Goal: Task Accomplishment & Management: Manage account settings

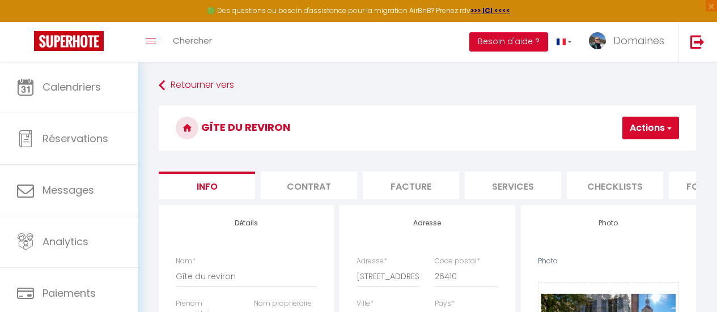
select select "5"
select select "4"
select select "2"
select select "1"
select select "16:00"
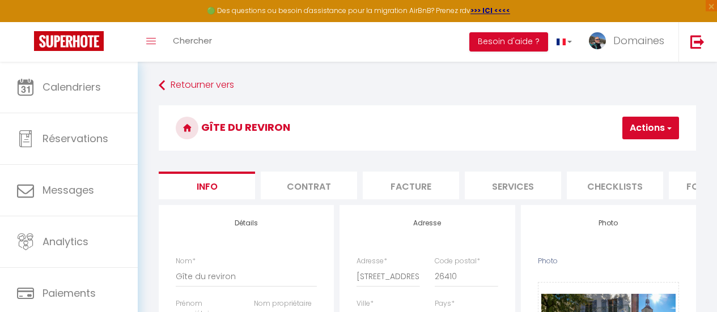
select select "23:45"
select select "11:00"
select select "30"
select select "120"
select select
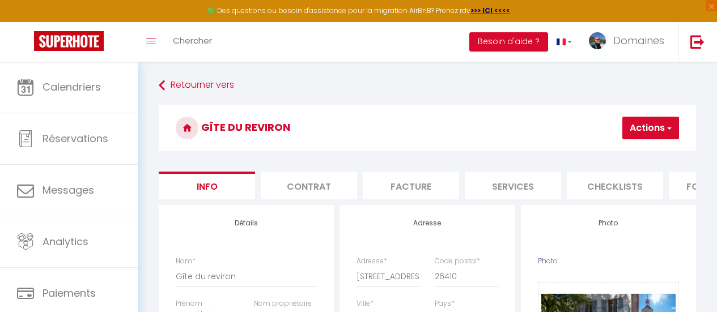
select select "28"
select select "1667-1526826079139239248"
select select "EUR"
select select
select select "+ 5 %"
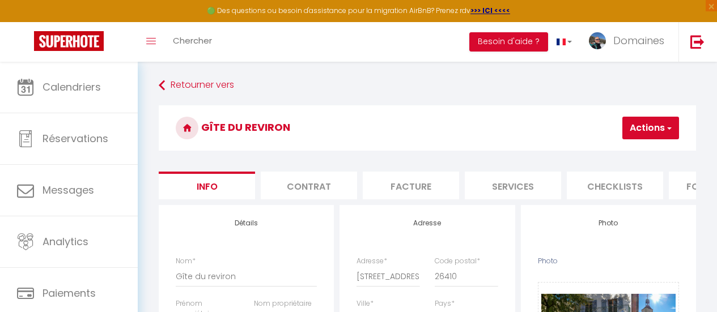
select select "+ 5 %"
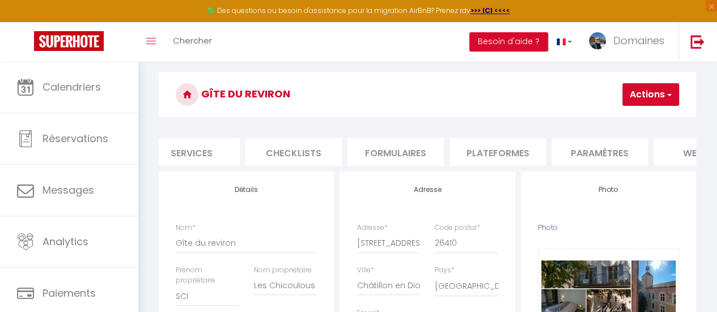
scroll to position [0, 325]
click at [488, 154] on li "Plateformes" at bounding box center [494, 152] width 96 height 28
select select
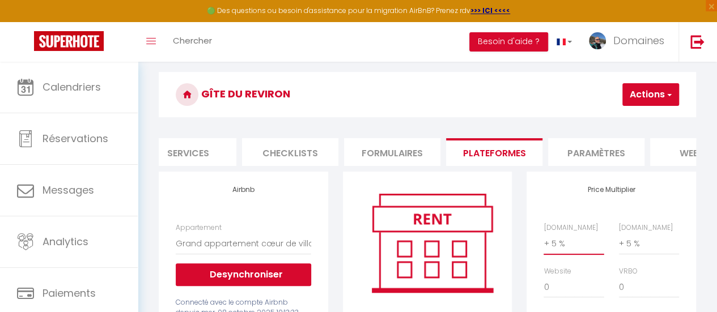
click at [552, 247] on select "0 + 1 % + 2 % + 3 % + 4 % + 5 % + 6 % + 7 % + 8 % + 9 %" at bounding box center [574, 244] width 60 height 22
select select "0"
click at [544, 242] on select "0 + 1 % + 2 % + 3 % + 4 % + 5 % + 6 % + 7 % + 8 % + 9 %" at bounding box center [574, 244] width 60 height 22
select select
click at [632, 255] on select "0 + 1 % + 2 % + 3 % + 4 % + 5 % + 6 % + 7 % + 8 % + 9 %" at bounding box center [649, 244] width 60 height 22
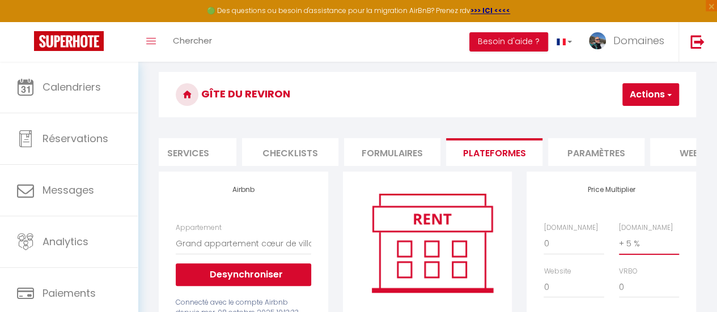
select select "0"
click at [619, 242] on select "0 + 1 % + 2 % + 3 % + 4 % + 5 % + 6 % + 7 % + 8 % + 9 %" at bounding box center [649, 244] width 60 height 22
select select
click at [636, 88] on button "Actions" at bounding box center [651, 94] width 57 height 23
click at [634, 122] on link "Enregistrer" at bounding box center [634, 119] width 90 height 15
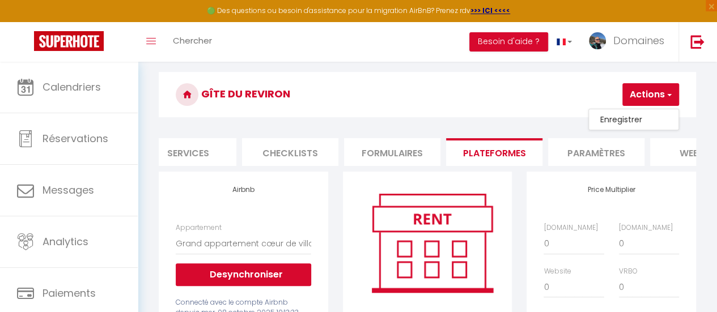
select select "EUR"
select select
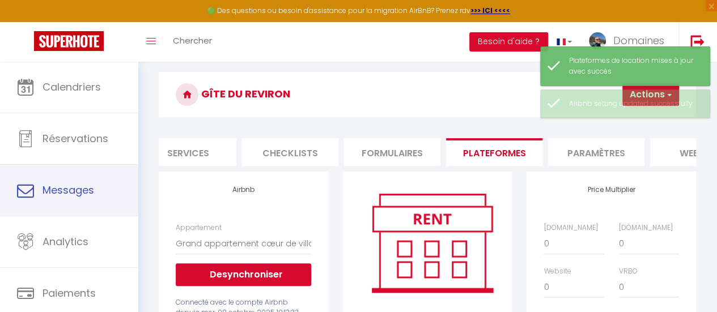
scroll to position [84, 0]
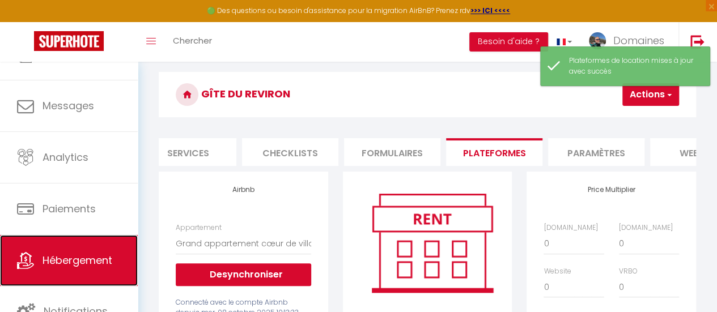
click at [84, 256] on span "Hébergement" at bounding box center [78, 260] width 70 height 14
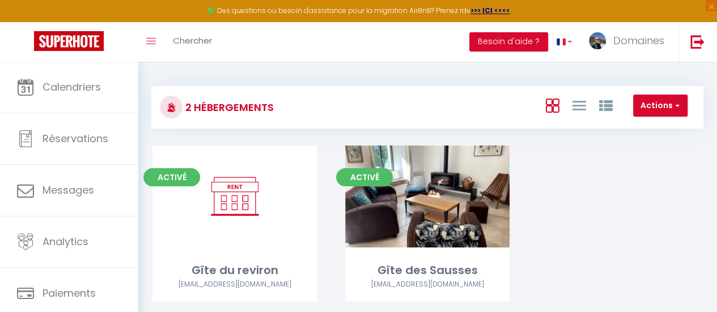
click at [399, 208] on div "Editer" at bounding box center [427, 197] width 164 height 102
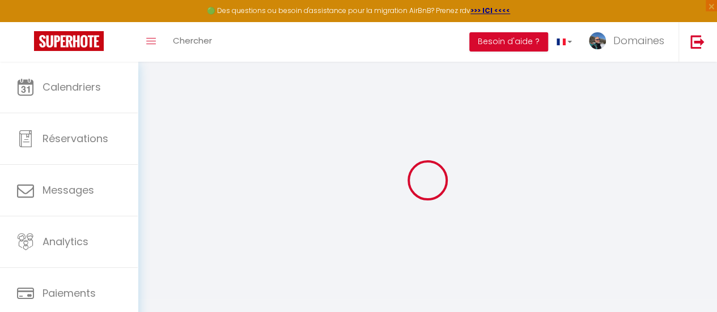
select select
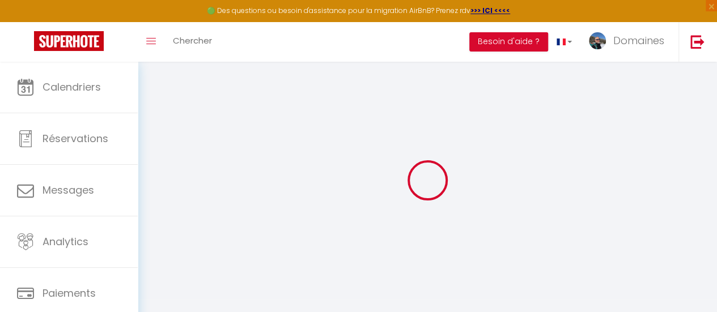
select select
checkbox input "false"
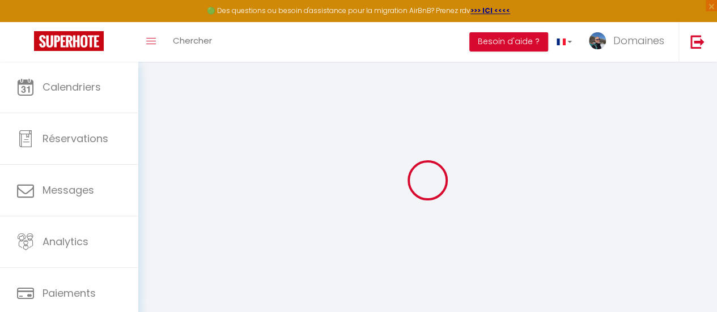
select select
type input "Gîte des Sausses"
type input "SCI"
type input "Les Sausses Y Sont"
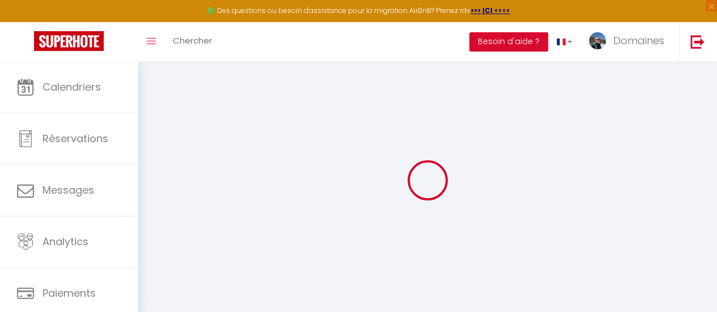
type input "Quartier Bondonneau, Lieu dit La Gardette"
type input "26200"
type input "Montélimar"
select select "houses"
select select "8"
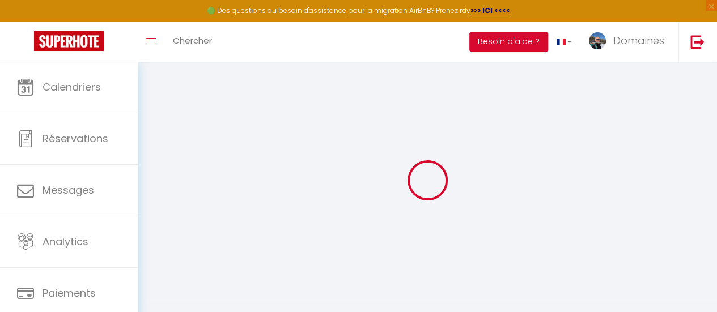
select select "4"
select select "2"
type input "135"
type input "105"
type input "1.80"
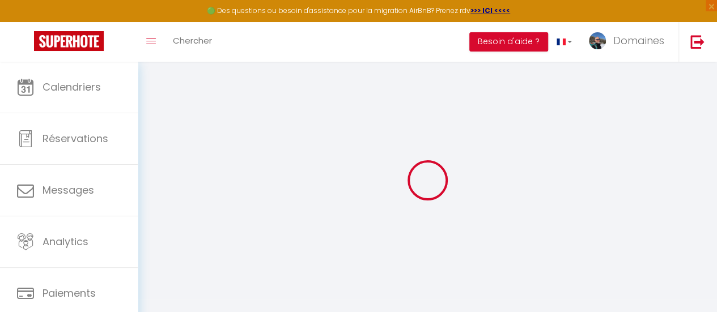
type input "200"
select select
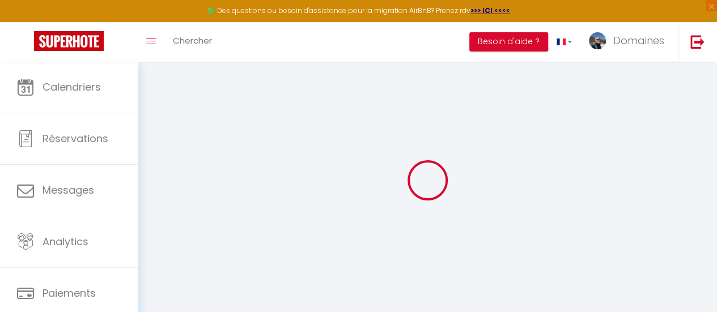
select select
type input "1186 Route des Sausses"
type input "07450"
type input "Burzet"
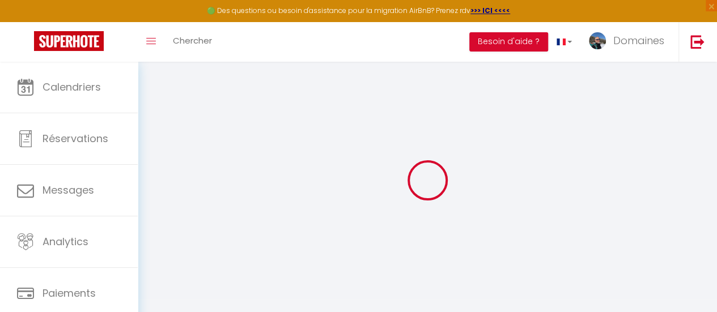
type input "[EMAIL_ADDRESS][DOMAIN_NAME]"
select select "2379"
checkbox input "true"
checkbox input "false"
checkbox input "true"
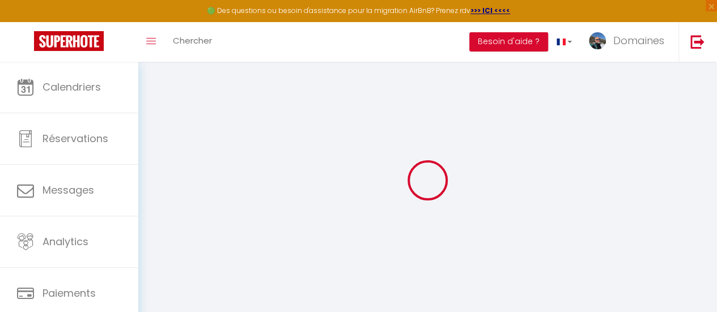
checkbox input "true"
type input "0"
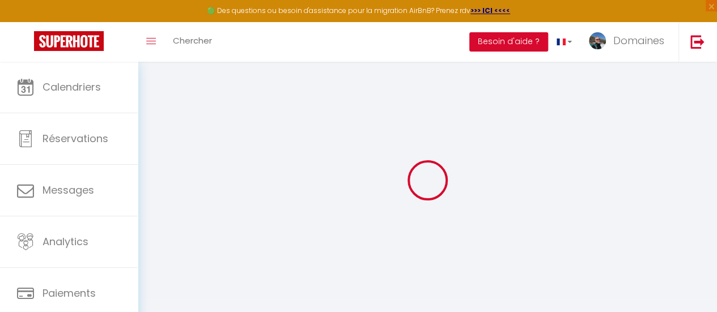
select select
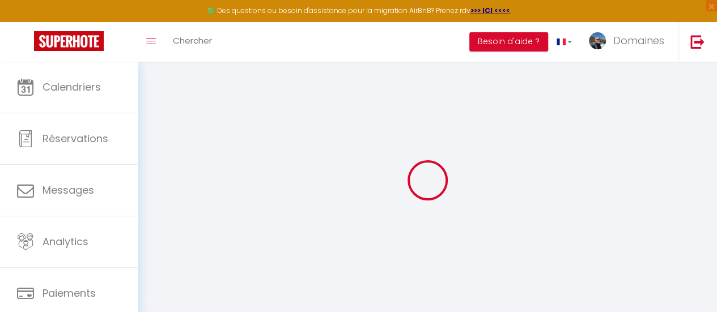
select select
checkbox input "true"
checkbox input "false"
checkbox input "true"
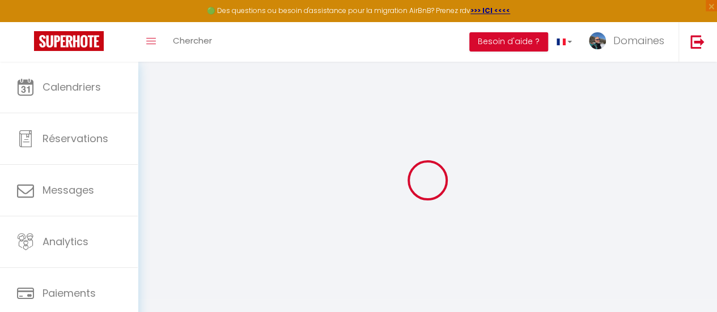
select select
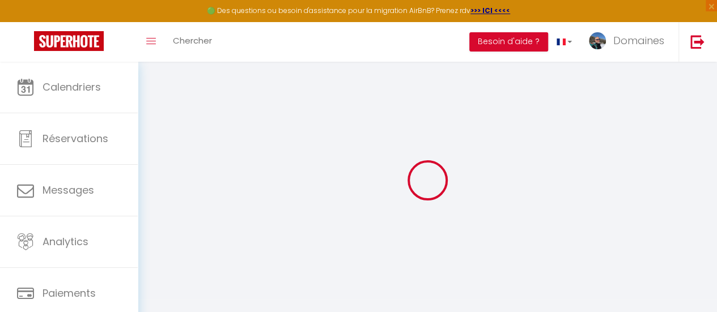
select select
checkbox input "true"
checkbox input "false"
checkbox input "true"
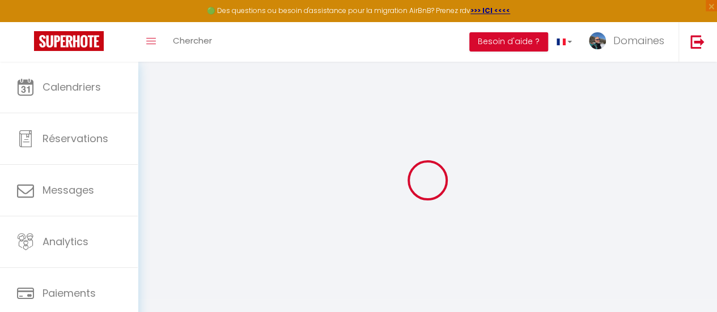
select select
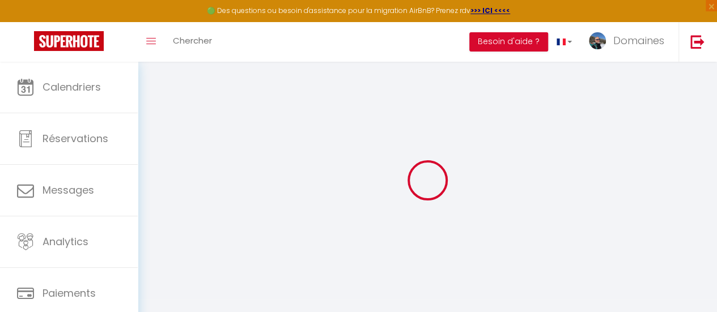
select select
checkbox input "true"
checkbox input "false"
checkbox input "true"
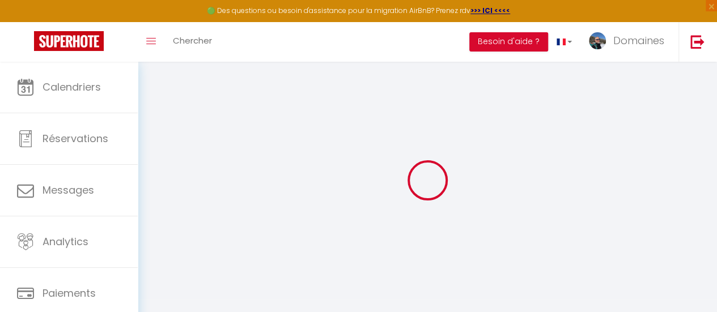
checkbox input "true"
checkbox input "false"
checkbox input "true"
checkbox input "false"
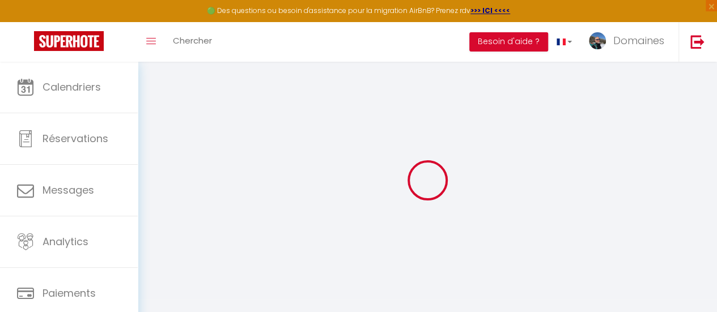
checkbox input "true"
select select "EUR"
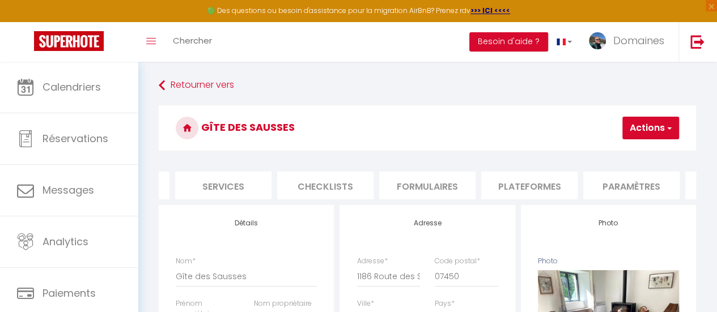
scroll to position [0, 290]
click at [526, 191] on li "Plateformes" at bounding box center [529, 186] width 96 height 28
select select
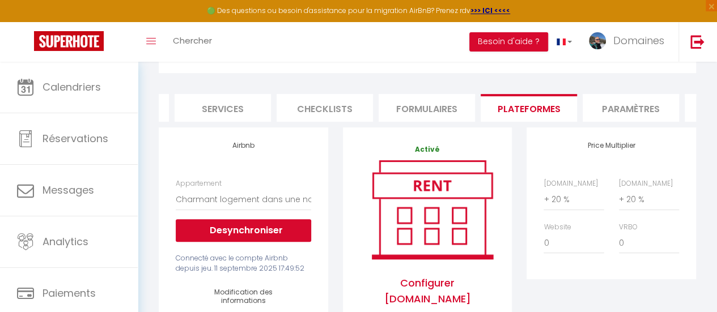
scroll to position [82, 0]
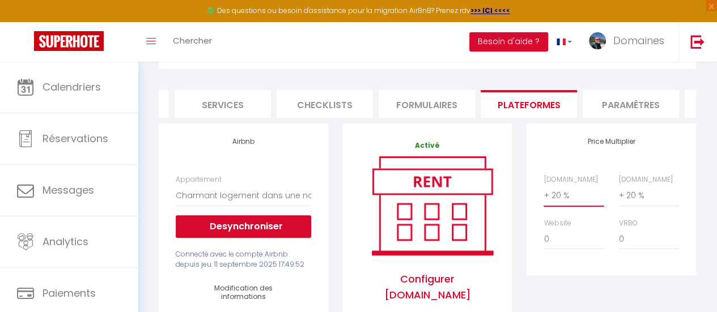
click at [562, 205] on select "0 + 1 % + 2 % + 3 % + 4 % + 5 % + 6 % + 7 % + 8 % + 9 %" at bounding box center [574, 196] width 60 height 22
select select "0"
click at [544, 193] on select "0 + 1 % + 2 % + 3 % + 4 % + 5 % + 6 % + 7 % + 8 % + 9 %" at bounding box center [574, 196] width 60 height 22
select select
click at [637, 203] on select "0 + 1 % + 2 % + 3 % + 4 % + 5 % + 6 % + 7 % + 8 % + 9 %" at bounding box center [649, 196] width 60 height 22
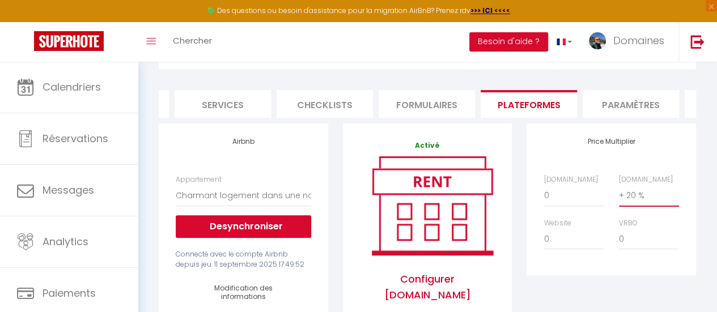
select select "0"
click at [619, 193] on select "0 + 1 % + 2 % + 3 % + 4 % + 5 % + 6 % + 7 % + 8 % + 9 %" at bounding box center [649, 196] width 60 height 22
select select
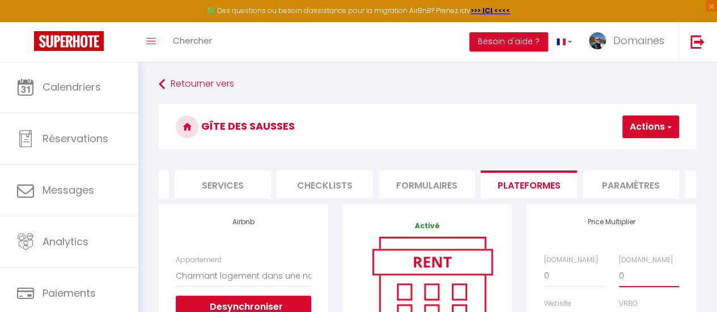
scroll to position [0, 0]
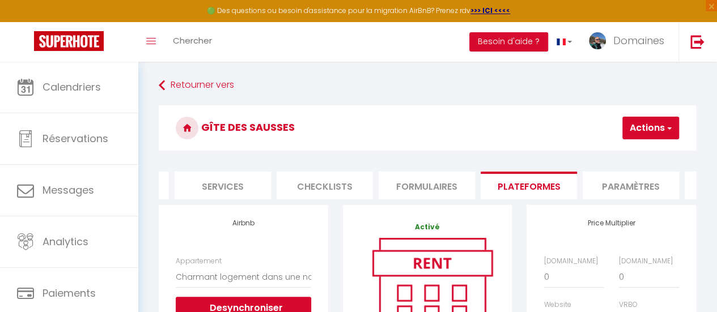
click at [647, 127] on button "Actions" at bounding box center [651, 128] width 57 height 23
click at [638, 156] on link "Enregistrer" at bounding box center [634, 153] width 90 height 15
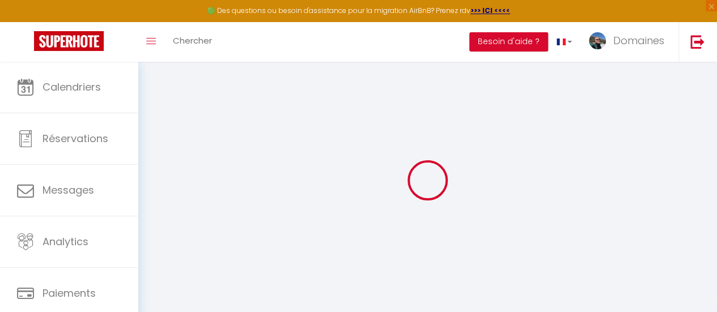
select select "EUR"
select select
